Goal: Transaction & Acquisition: Purchase product/service

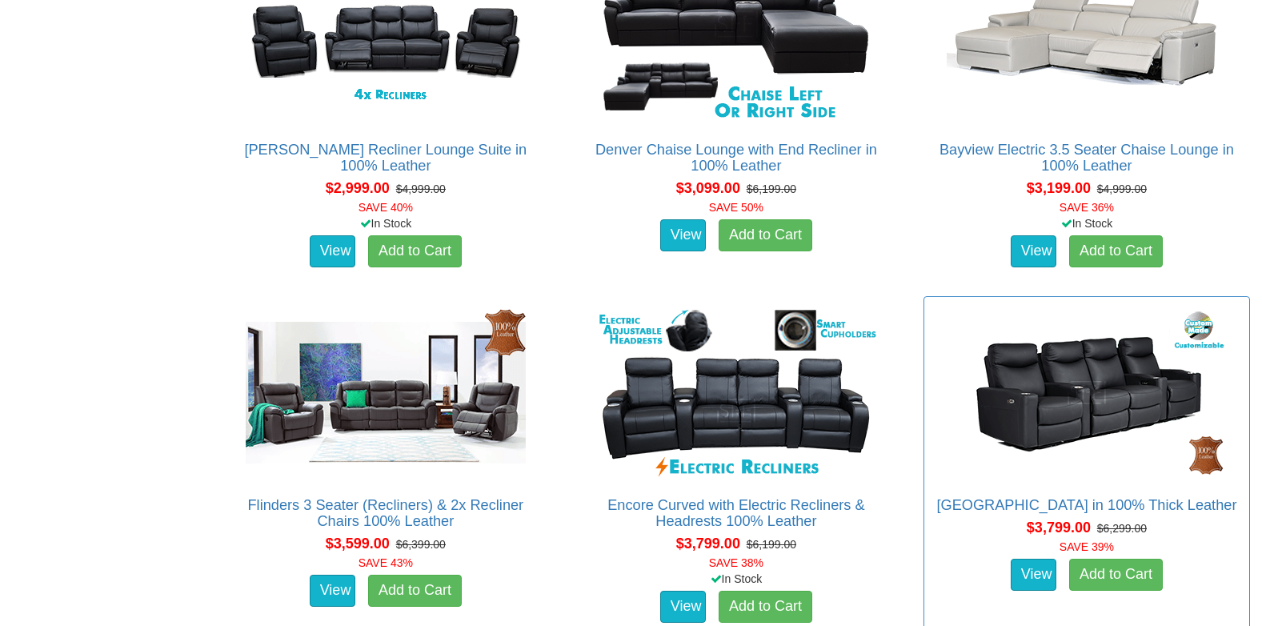
scroll to position [1440, 0]
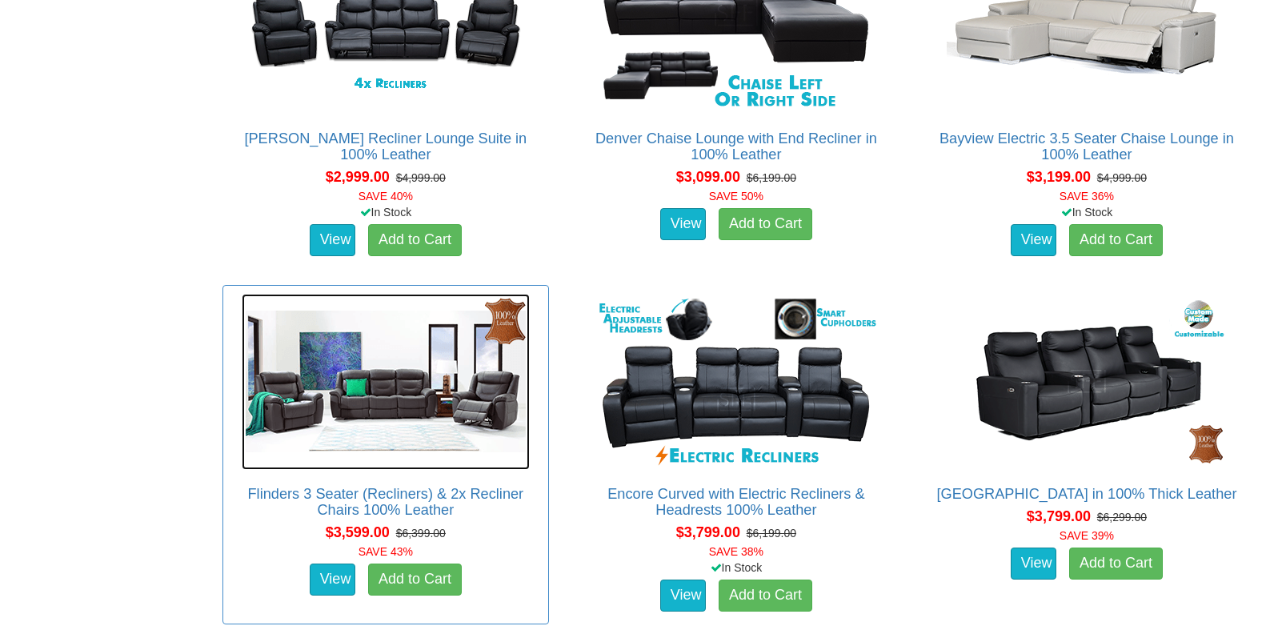
click at [383, 394] on img at bounding box center [386, 382] width 288 height 176
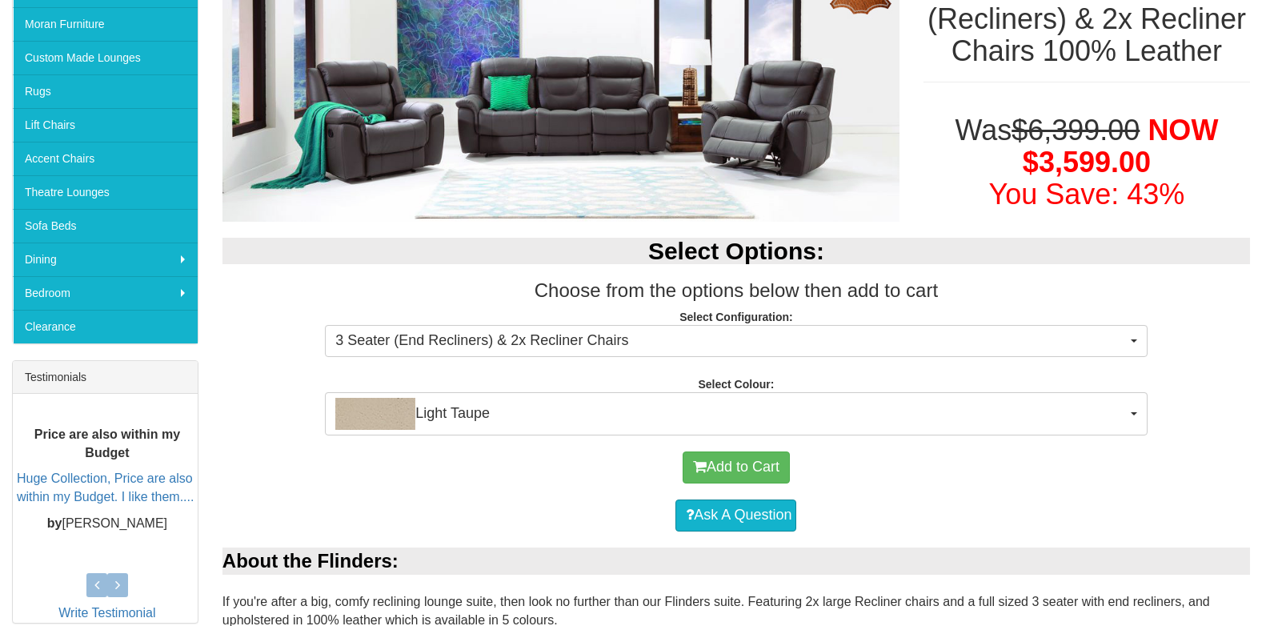
scroll to position [320, 0]
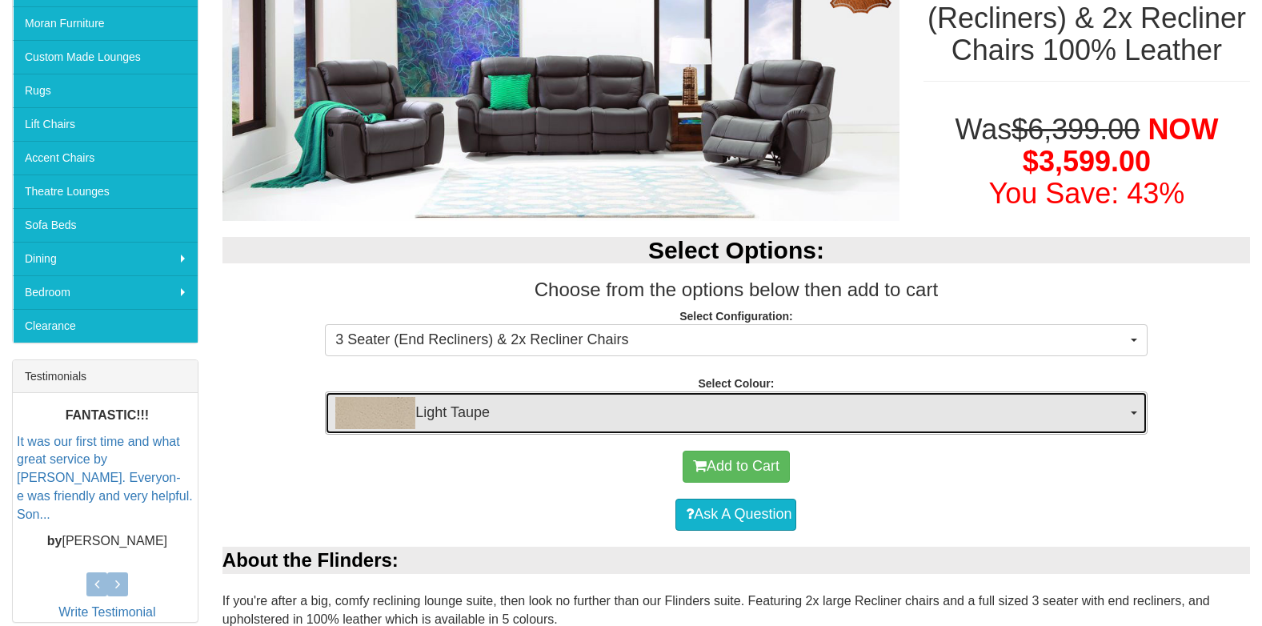
click at [1136, 412] on span "button" at bounding box center [1134, 412] width 6 height 3
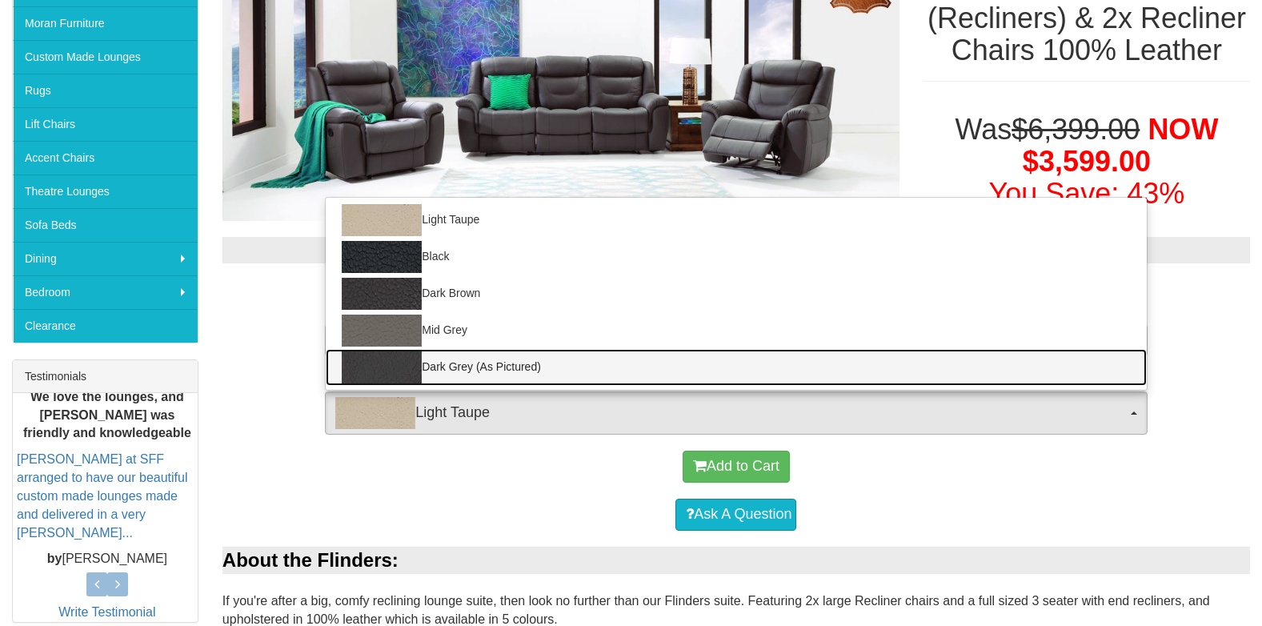
click at [367, 367] on img at bounding box center [382, 367] width 80 height 32
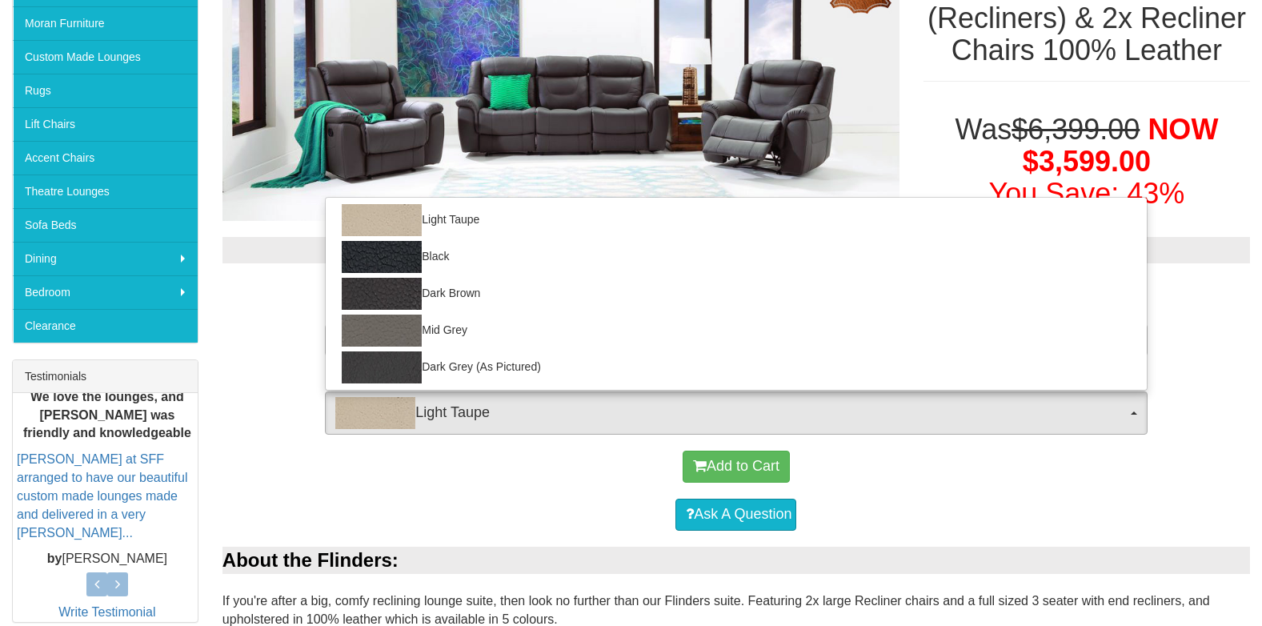
select select "1213"
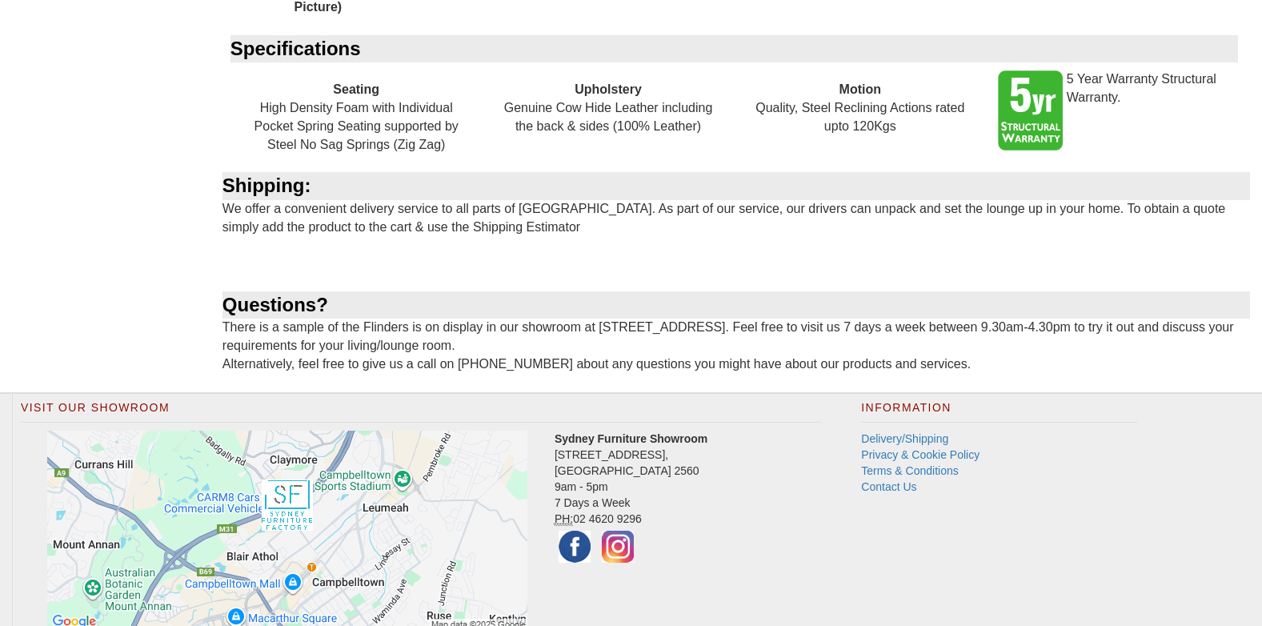
scroll to position [1299, 0]
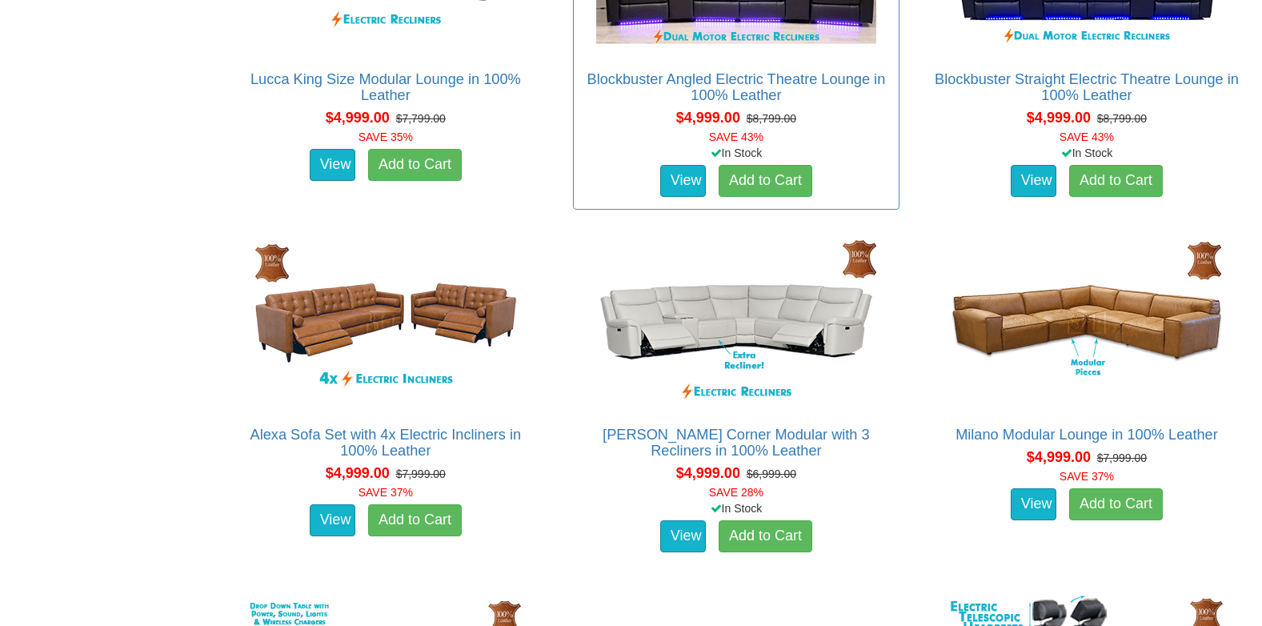
scroll to position [4001, 0]
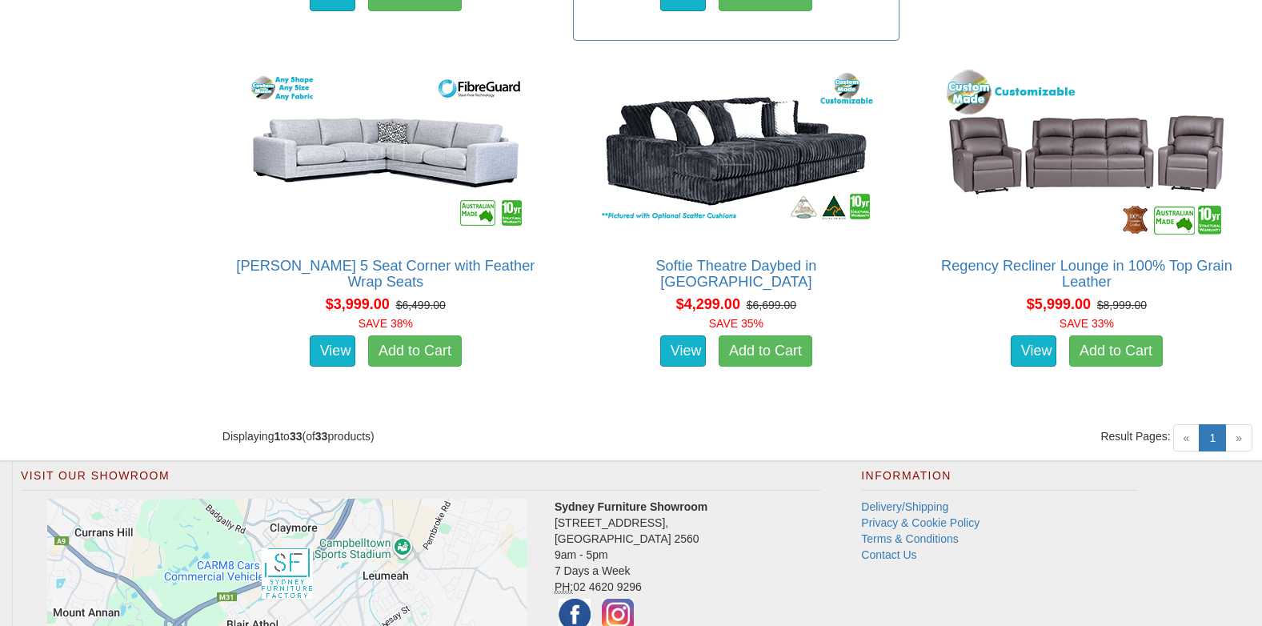
scroll to position [4561, 0]
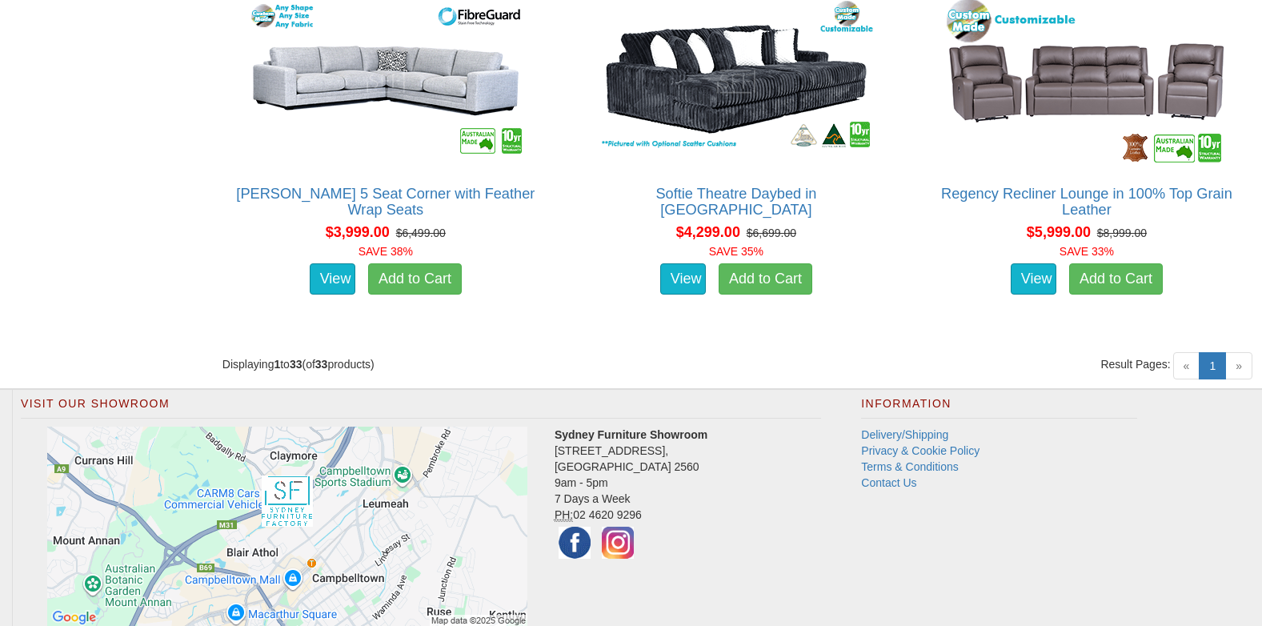
click at [1241, 371] on span "»" at bounding box center [1238, 365] width 27 height 27
click at [1211, 368] on link "1 (current)" at bounding box center [1212, 365] width 27 height 27
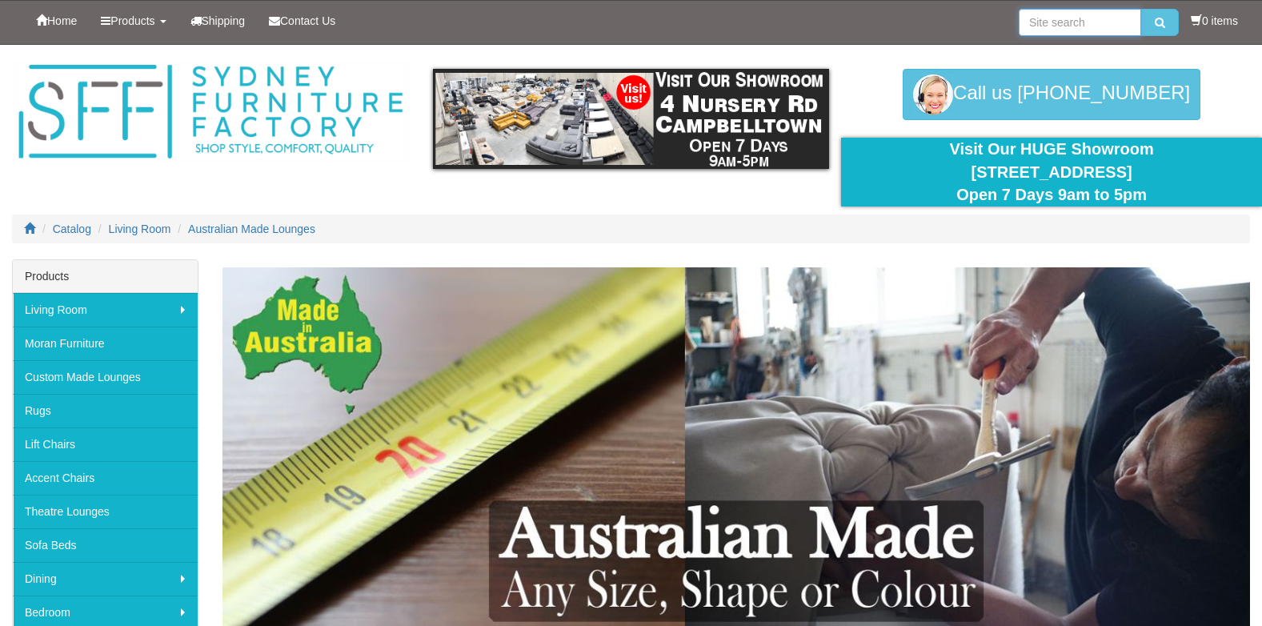
click at [1025, 17] on input "search" at bounding box center [1080, 22] width 122 height 27
type input "leather lounges"
click at [1160, 26] on icon "submit" at bounding box center [1160, 22] width 10 height 11
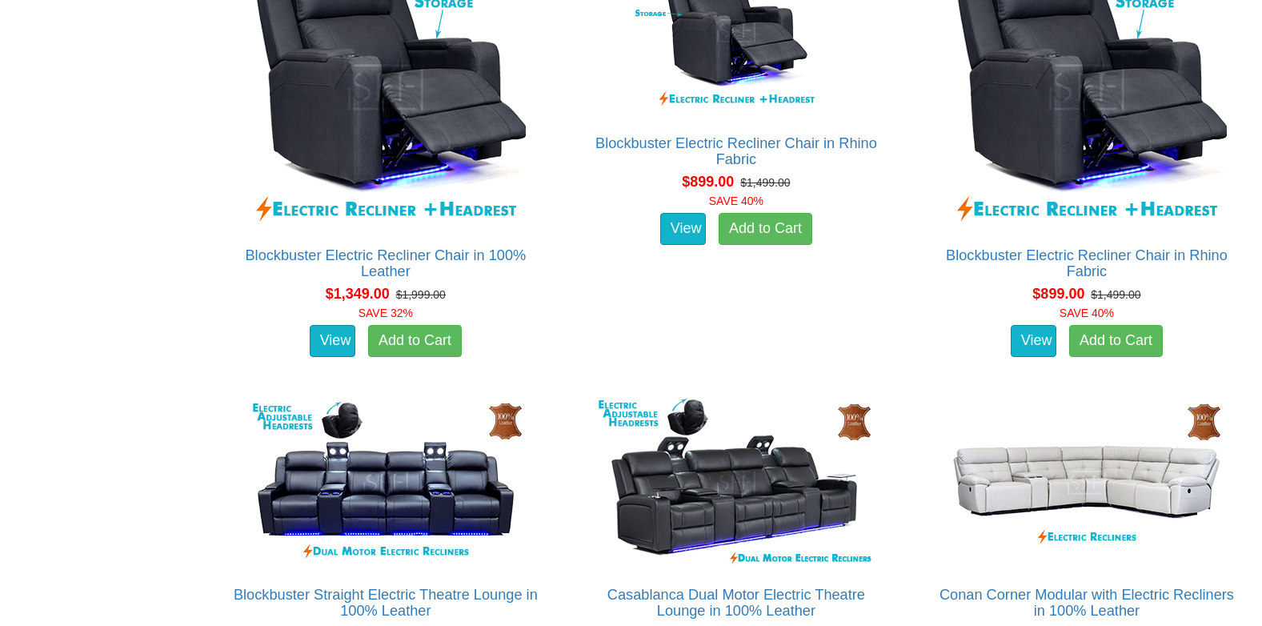
scroll to position [1636, 0]
